Goal: Answer question/provide support: Share knowledge or assist other users

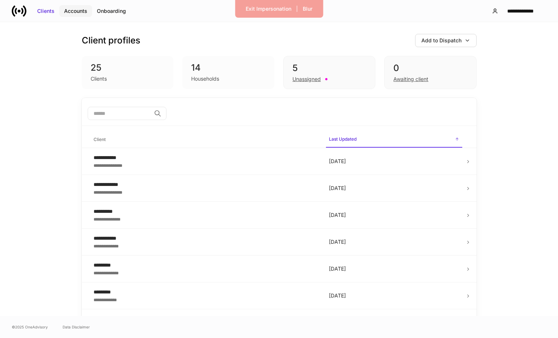
click at [75, 6] on button "Accounts" at bounding box center [75, 11] width 33 height 12
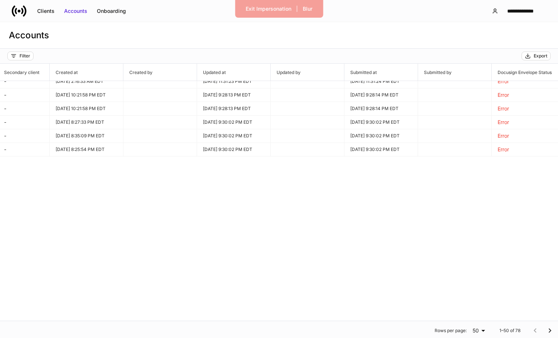
scroll to position [0, 550]
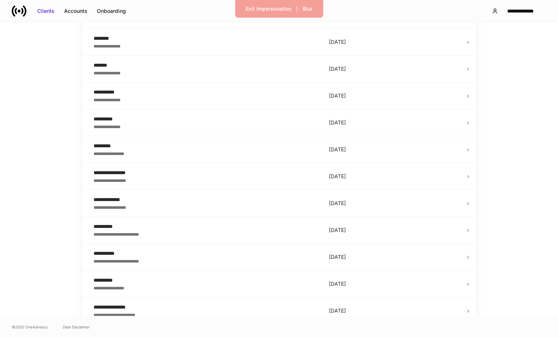
scroll to position [476, 0]
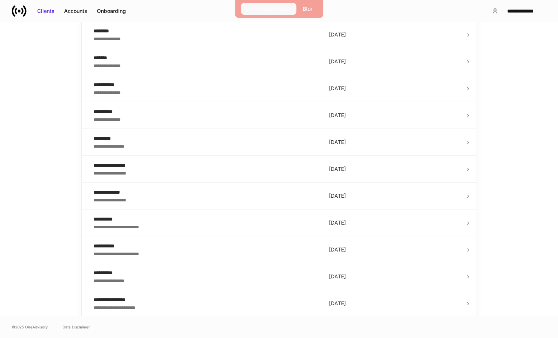
click at [281, 11] on div "Exit Impersonation" at bounding box center [269, 8] width 46 height 7
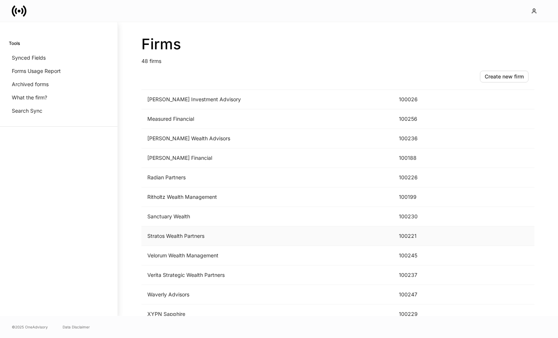
scroll to position [735, 0]
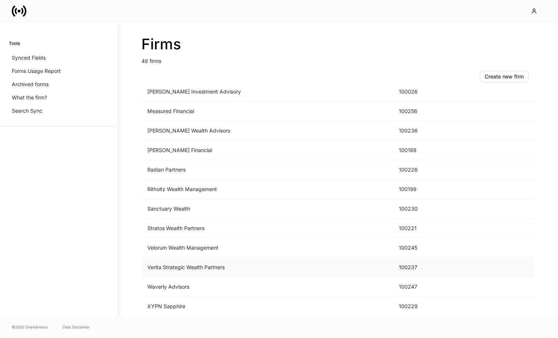
click at [187, 266] on td "Verita Strategic Wealth Partners" at bounding box center [266, 268] width 251 height 20
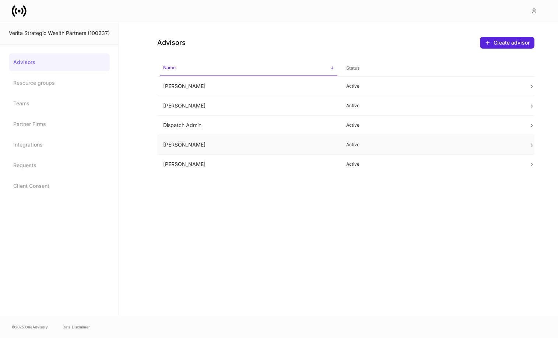
click at [214, 141] on td "[PERSON_NAME]" at bounding box center [248, 145] width 183 height 20
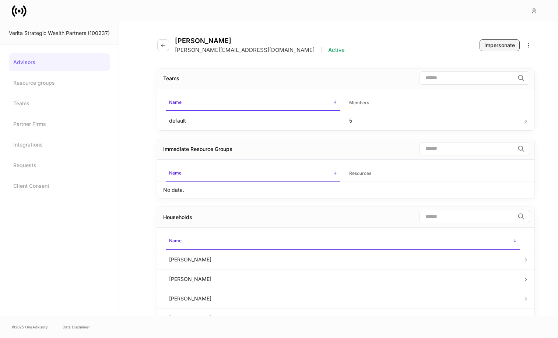
click at [499, 48] on div "Impersonate" at bounding box center [499, 45] width 31 height 7
